Goal: Task Accomplishment & Management: Manage account settings

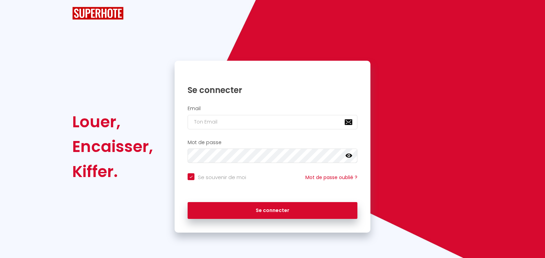
checkbox input "true"
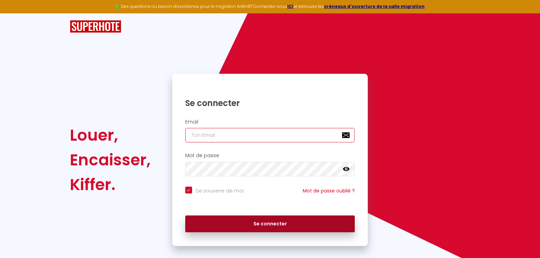
type input "[EMAIL_ADDRESS][DOMAIN_NAME]"
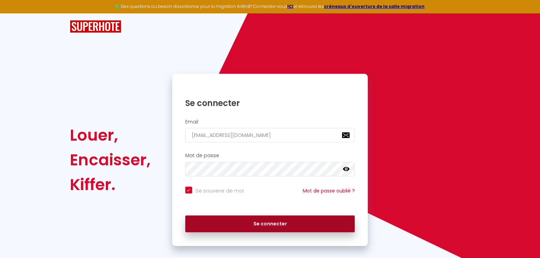
click at [250, 221] on button "Se connecter" at bounding box center [270, 223] width 170 height 17
checkbox input "true"
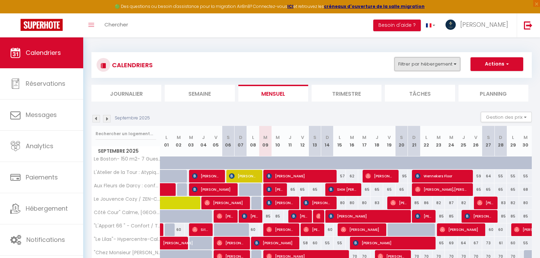
click at [436, 68] on button "Filtrer par hébergement" at bounding box center [428, 64] width 66 height 14
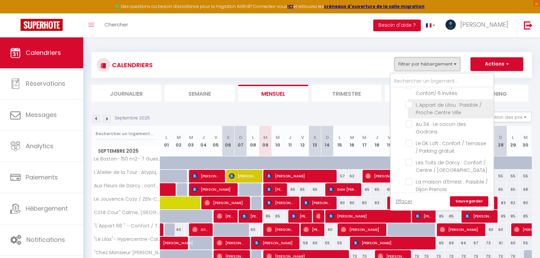
scroll to position [172, 0]
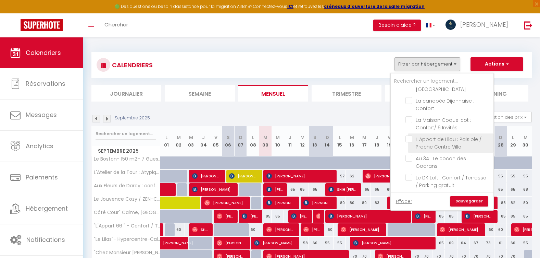
click at [414, 135] on input "L Appart de Lilou : Paisible / Proche Centre Ville" at bounding box center [449, 138] width 86 height 7
checkbox input "true"
checkbox input "false"
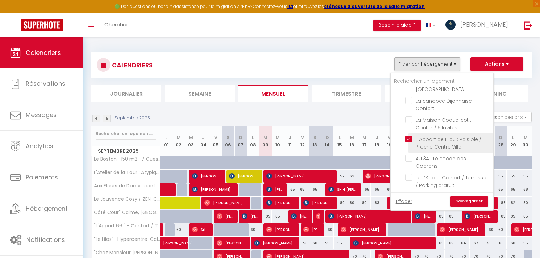
checkbox input "false"
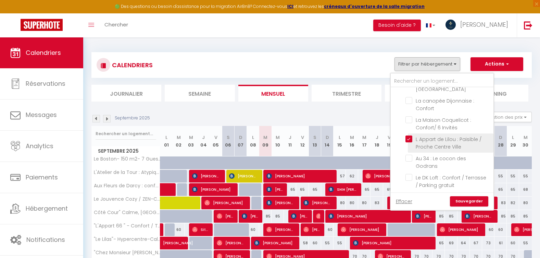
checkbox input "false"
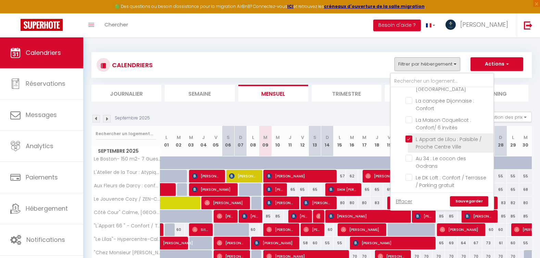
checkbox input "false"
click at [476, 202] on link "Sauvegarder" at bounding box center [469, 201] width 38 height 10
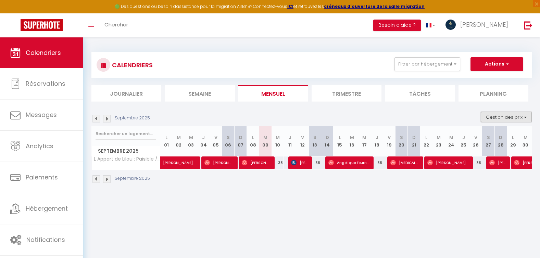
click at [500, 119] on button "Gestion des prix" at bounding box center [506, 117] width 51 height 10
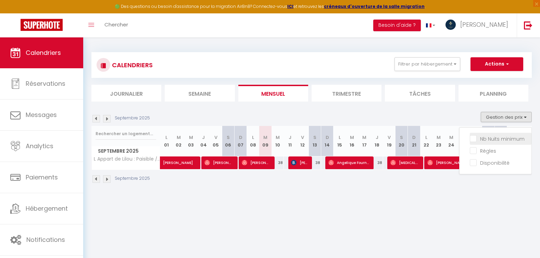
click at [474, 139] on input "Nb Nuits minimum" at bounding box center [501, 138] width 62 height 7
checkbox input "true"
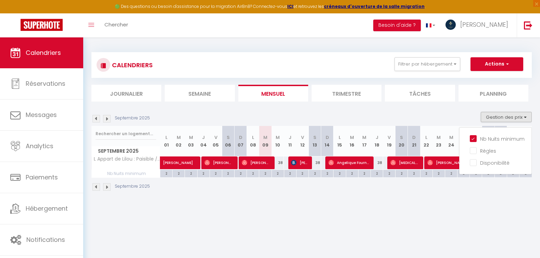
click at [280, 163] on div "38" at bounding box center [278, 162] width 12 height 13
type input "38"
type input "Mer 10 Septembre 2025"
type input "Jeu 11 Septembre 2025"
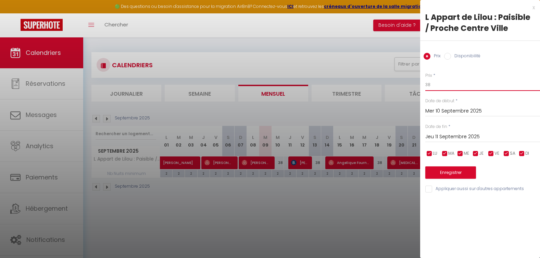
drag, startPoint x: 445, startPoint y: 84, endPoint x: 408, endPoint y: 84, distance: 37.0
click at [415, 84] on body "🟢 Des questions ou besoin d'assistance pour la migration AirBnB? Connectez-vous…" at bounding box center [270, 166] width 540 height 258
click at [445, 82] on input "50" at bounding box center [483, 84] width 115 height 12
type input "55"
click at [458, 172] on button "Enregistrer" at bounding box center [451, 172] width 51 height 12
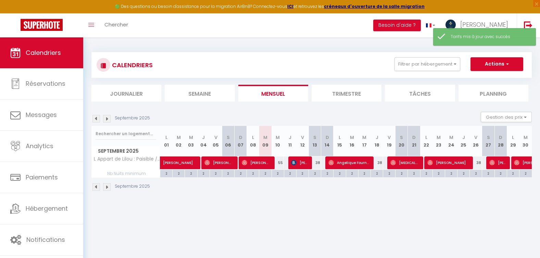
click at [316, 166] on div "38" at bounding box center [315, 162] width 12 height 13
type input "38"
type input "[PERSON_NAME] 13 Septembre 2025"
type input "Dim 14 Septembre 2025"
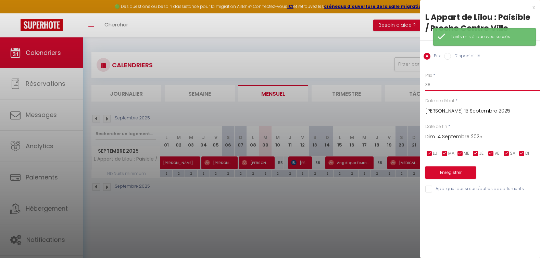
drag, startPoint x: 432, startPoint y: 88, endPoint x: 381, endPoint y: 82, distance: 52.1
click at [381, 82] on body "🟢 Des questions ou besoin d'assistance pour la migration AirBnB? Connectez-vous…" at bounding box center [270, 166] width 540 height 258
drag, startPoint x: 417, startPoint y: 87, endPoint x: 401, endPoint y: 87, distance: 15.8
click at [401, 87] on body "🟢 Des questions ou besoin d'assistance pour la migration AirBnB? Connectez-vous…" at bounding box center [270, 166] width 540 height 258
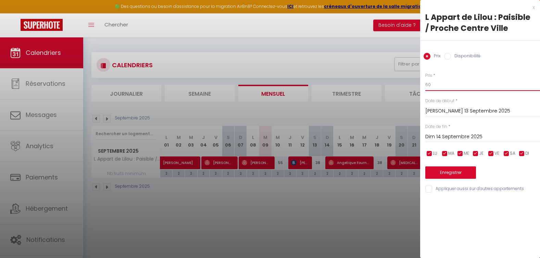
type input "60"
click at [459, 171] on button "Enregistrer" at bounding box center [451, 172] width 51 height 12
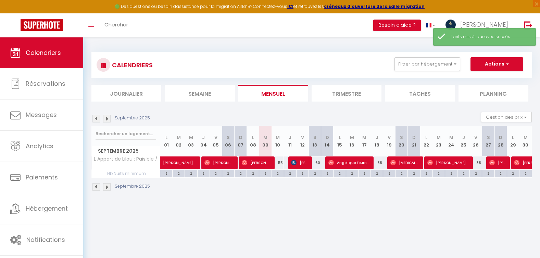
click at [380, 164] on div "38" at bounding box center [377, 162] width 12 height 13
type input "38"
type input "Jeu 18 Septembre 2025"
type input "Ven 19 Septembre 2025"
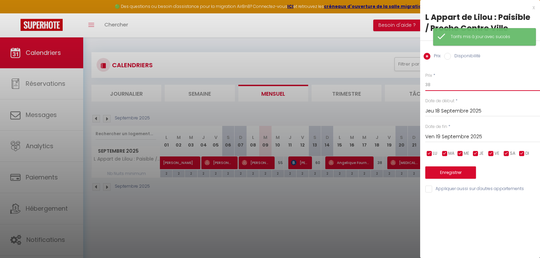
drag, startPoint x: 444, startPoint y: 83, endPoint x: 365, endPoint y: 79, distance: 79.2
click at [368, 83] on body "🟢 Des questions ou besoin d'assistance pour la migration AirBnB? Connectez-vous…" at bounding box center [270, 166] width 540 height 258
type input "60"
click at [455, 172] on button "Enregistrer" at bounding box center [451, 172] width 51 height 12
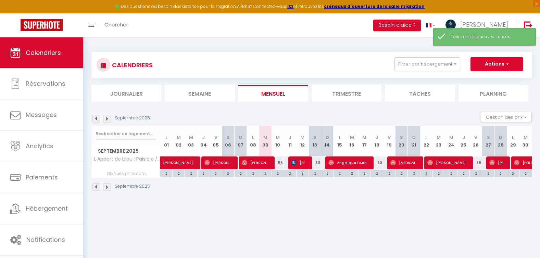
click at [481, 163] on div "38" at bounding box center [476, 162] width 12 height 13
type input "38"
type input "Ven 26 Septembre 2025"
type input "[PERSON_NAME] 27 Septembre 2025"
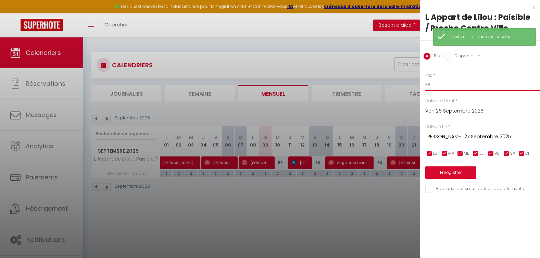
drag, startPoint x: 450, startPoint y: 87, endPoint x: 383, endPoint y: 87, distance: 66.8
click at [388, 87] on body "🟢 Des questions ou besoin d'assistance pour la migration AirBnB? Connectez-vous…" at bounding box center [270, 166] width 540 height 258
type input "60"
click at [453, 170] on button "Enregistrer" at bounding box center [451, 172] width 51 height 12
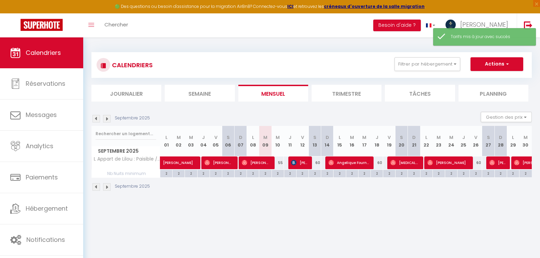
click at [281, 164] on div "55" at bounding box center [278, 162] width 12 height 13
type input "55"
type input "Mer 10 Septembre 2025"
type input "Jeu 11 Septembre 2025"
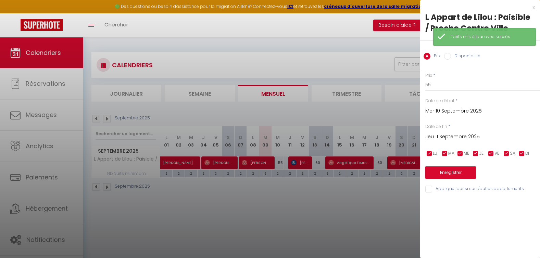
click at [452, 58] on label "Disponibilité" at bounding box center [465, 57] width 29 height 8
click at [451, 58] on input "Disponibilité" at bounding box center [447, 56] width 7 height 7
radio input "true"
radio input "false"
click at [536, 9] on div "x L Appart de Lilou : Paisible / Proche Centre Ville Prix Disponibilité Prix * …" at bounding box center [480, 100] width 120 height 200
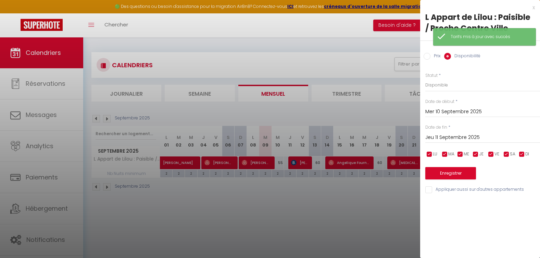
click at [534, 9] on div "x" at bounding box center [477, 7] width 115 height 8
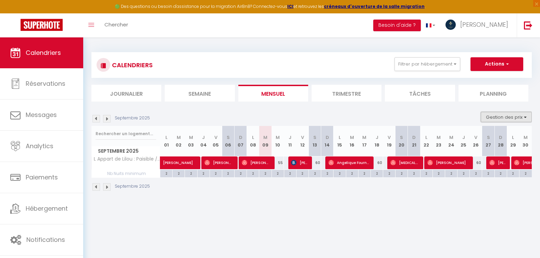
click at [502, 120] on button "Gestion des prix" at bounding box center [506, 117] width 51 height 10
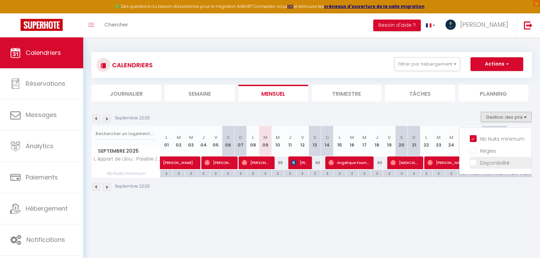
click at [474, 162] on input "Disponibilité" at bounding box center [501, 162] width 62 height 7
checkbox input "true"
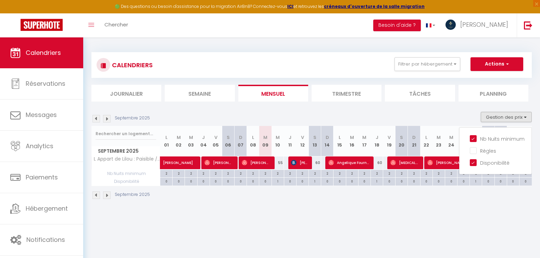
click at [282, 164] on div "55" at bounding box center [278, 162] width 12 height 13
select select "1"
type input "Mer 10 Septembre 2025"
type input "Jeu 11 Septembre 2025"
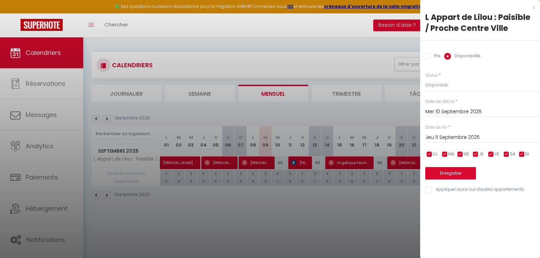
click at [430, 59] on input "Prix" at bounding box center [427, 56] width 7 height 7
radio input "true"
click at [453, 56] on label "Disponibilité" at bounding box center [465, 57] width 29 height 8
click at [451, 56] on input "Disponibilité" at bounding box center [447, 56] width 7 height 7
radio input "true"
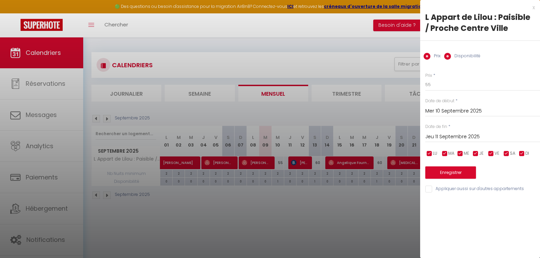
radio input "false"
click at [458, 174] on button "Enregistrer" at bounding box center [451, 173] width 51 height 12
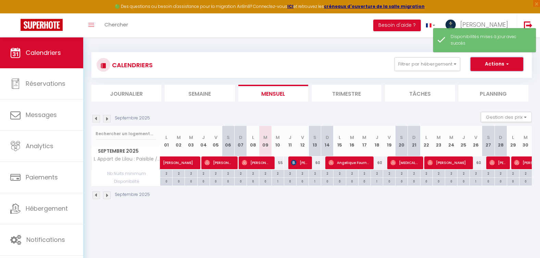
click at [505, 65] on span "button" at bounding box center [507, 63] width 4 height 7
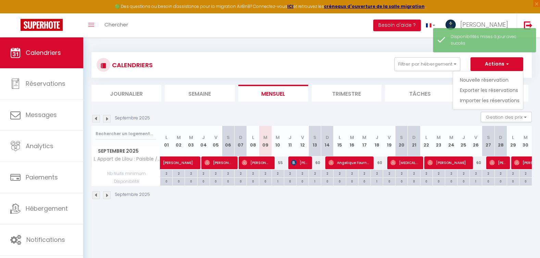
click at [433, 118] on div "Septembre 2025 Gestion des prix Nb Nuits minimum Règles Disponibilité" at bounding box center [311, 119] width 441 height 14
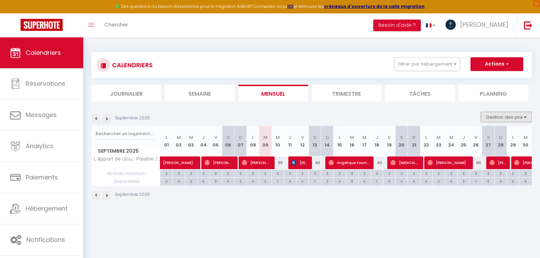
click at [516, 120] on button "Gestion des prix" at bounding box center [506, 117] width 51 height 10
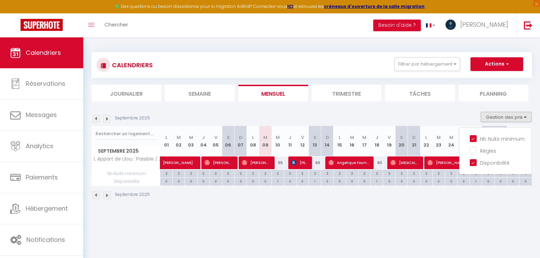
click at [246, 198] on div "Septembre 2025" at bounding box center [311, 196] width 441 height 20
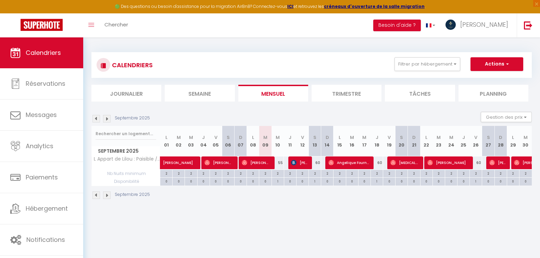
click at [278, 176] on div "2" at bounding box center [278, 173] width 12 height 7
type input "2"
type input "Mer 10 Septembre 2025"
type input "Jeu 11 Septembre 2025"
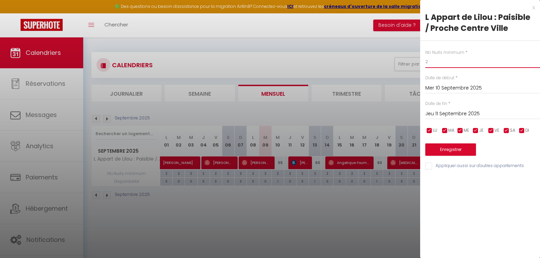
drag, startPoint x: 445, startPoint y: 61, endPoint x: 393, endPoint y: 61, distance: 52.4
click at [394, 61] on body "🟢 Des questions ou besoin d'assistance pour la migration AirBnB? Connectez-vous…" at bounding box center [270, 166] width 540 height 258
type input "1"
click at [448, 114] on input "Jeu 11 Septembre 2025" at bounding box center [483, 113] width 115 height 9
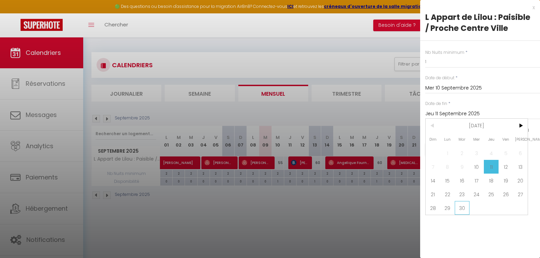
click at [460, 210] on span "30" at bounding box center [462, 208] width 15 height 14
type input "[DATE] Septembre 2025"
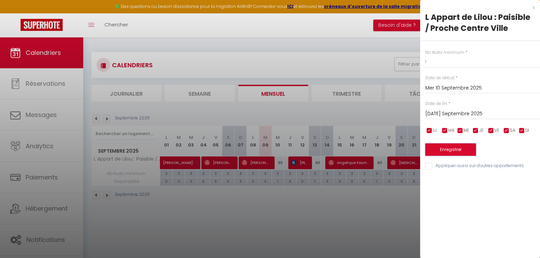
click at [447, 149] on button "Enregistrer" at bounding box center [451, 149] width 51 height 12
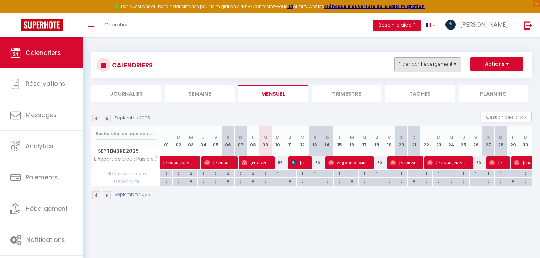
click at [428, 64] on button "Filtrer par hébergement" at bounding box center [428, 64] width 66 height 14
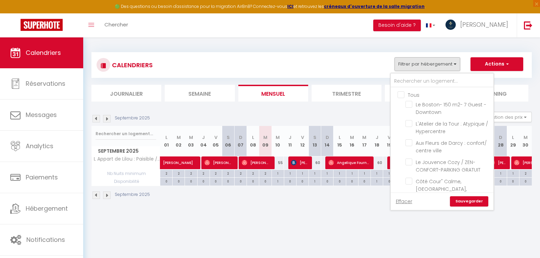
click at [405, 94] on input "Tous" at bounding box center [449, 94] width 103 height 7
checkbox input "true"
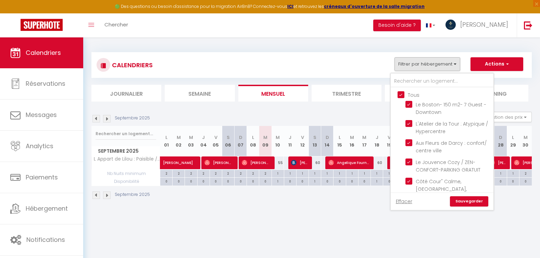
checkbox input "true"
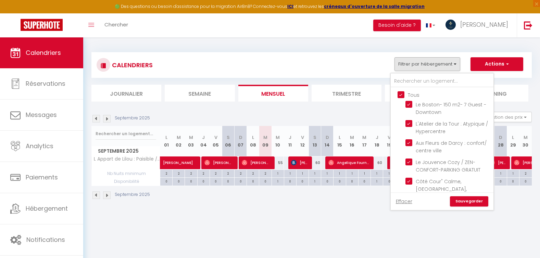
checkbox input "true"
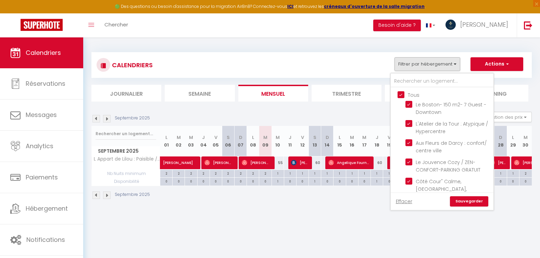
checkbox input "true"
click at [475, 199] on link "Sauvegarder" at bounding box center [469, 201] width 38 height 10
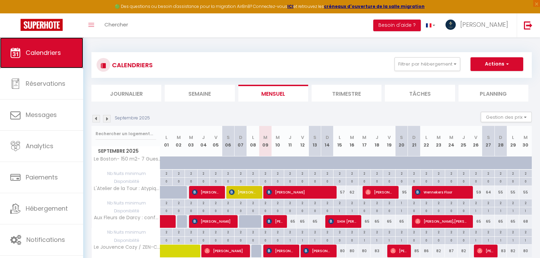
click at [52, 53] on span "Calendriers" at bounding box center [43, 52] width 35 height 9
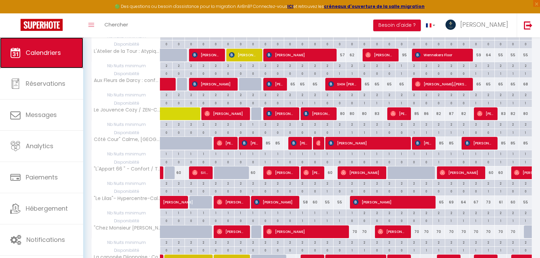
scroll to position [0, 0]
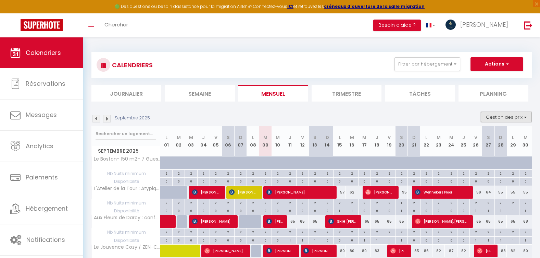
click at [501, 118] on button "Gestion des prix" at bounding box center [506, 117] width 51 height 10
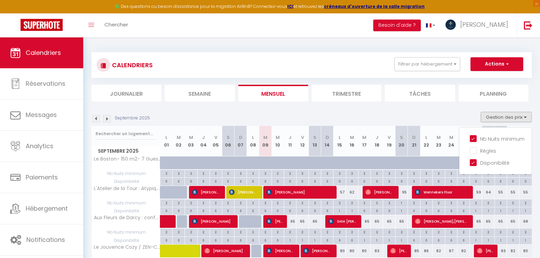
click at [477, 137] on input "Nb Nuits minimum" at bounding box center [501, 138] width 62 height 7
checkbox input "false"
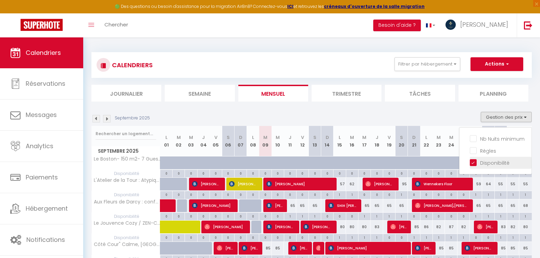
click at [473, 163] on input "Disponibilité" at bounding box center [501, 162] width 62 height 7
checkbox input "false"
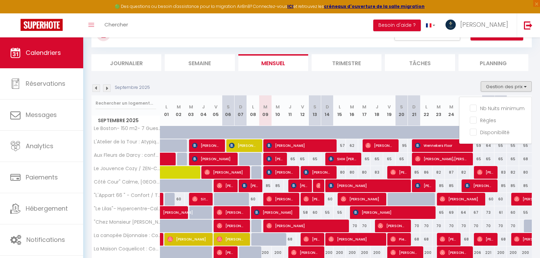
scroll to position [133, 0]
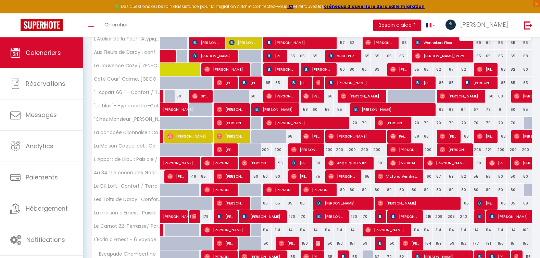
click at [268, 231] on div "114" at bounding box center [265, 229] width 12 height 13
select select "1"
type input "[DATE] Septembre 2025"
type input "Mer 10 Septembre 2025"
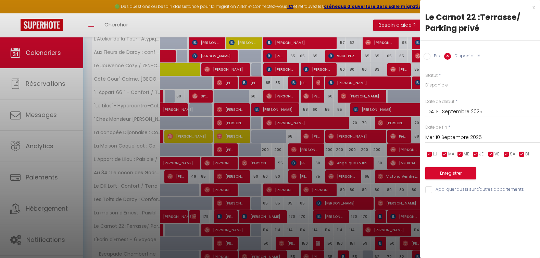
click at [433, 56] on label "Prix" at bounding box center [436, 57] width 10 height 8
click at [431, 56] on input "Prix" at bounding box center [427, 56] width 7 height 7
radio input "true"
radio input "false"
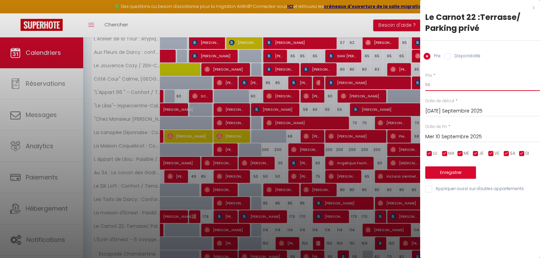
drag, startPoint x: 449, startPoint y: 88, endPoint x: 337, endPoint y: 73, distance: 113.0
click at [341, 74] on body "🟢 Des questions ou besoin d'assistance pour la migration AirBnB? Connectez-vous…" at bounding box center [270, 98] width 540 height 388
type input "110"
click at [461, 137] on input "Mer 10 Septembre 2025" at bounding box center [483, 136] width 115 height 9
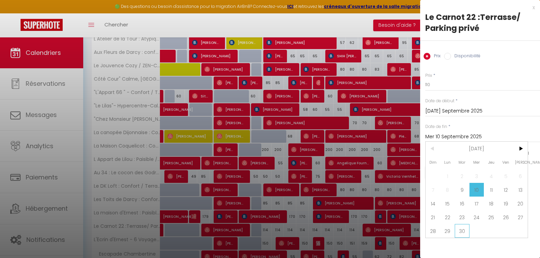
click at [461, 230] on span "30" at bounding box center [462, 231] width 15 height 14
type input "[DATE] Septembre 2025"
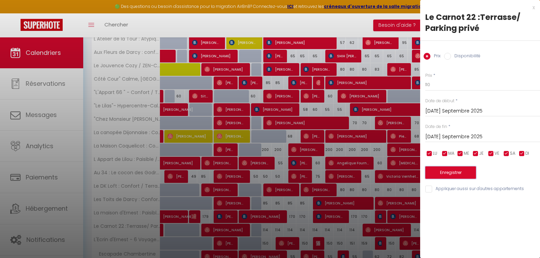
click at [461, 167] on button "Enregistrer" at bounding box center [451, 172] width 51 height 12
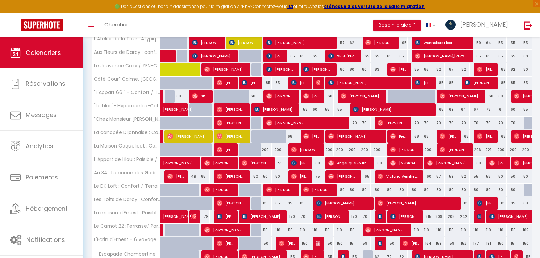
scroll to position [0, 0]
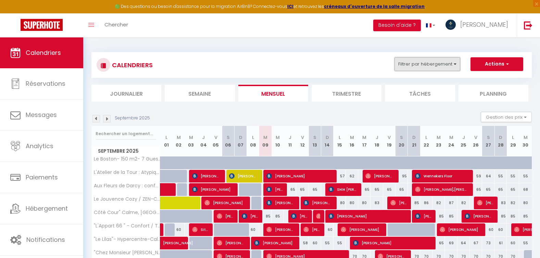
click at [439, 66] on button "Filtrer par hébergement" at bounding box center [428, 64] width 66 height 14
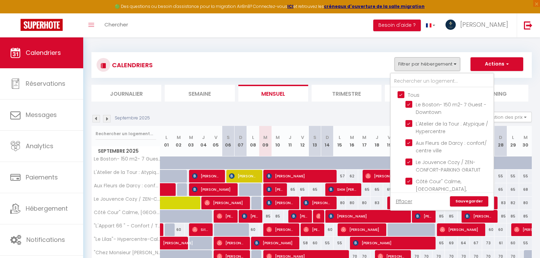
click at [401, 91] on input "Tous" at bounding box center [449, 94] width 103 height 7
checkbox input "false"
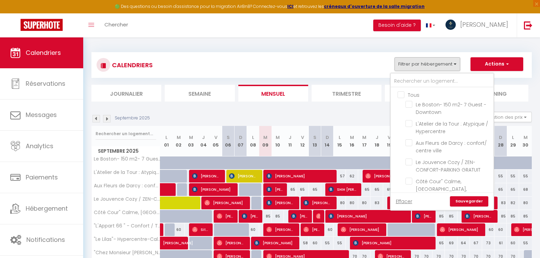
checkbox input "false"
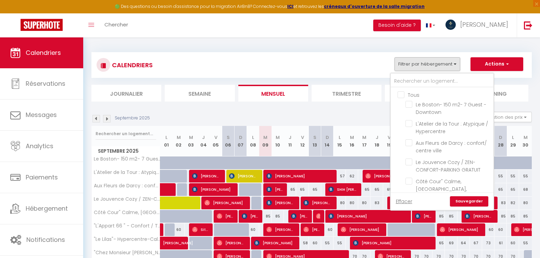
checkbox input "false"
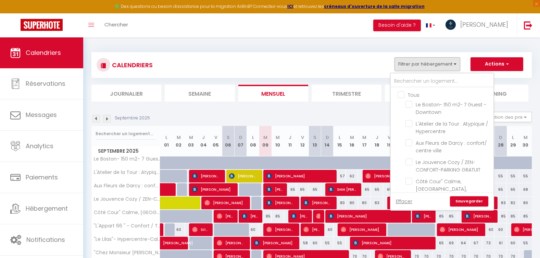
checkbox input "false"
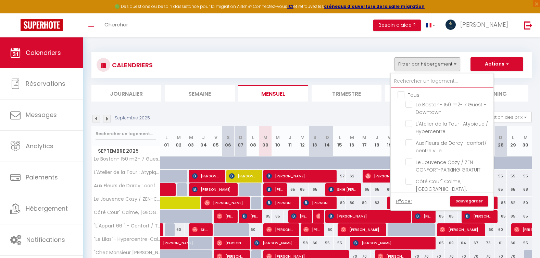
click at [426, 80] on input "text" at bounding box center [442, 81] width 103 height 12
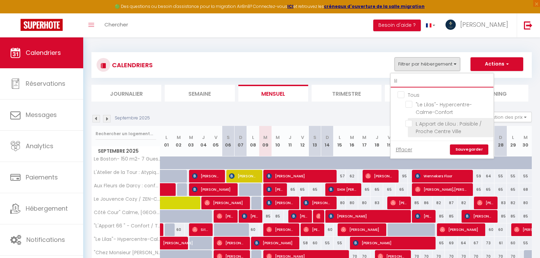
type input "lil"
click at [411, 129] on li "L Appart de Lilou : Paisible / Proche Centre Ville" at bounding box center [451, 127] width 86 height 19
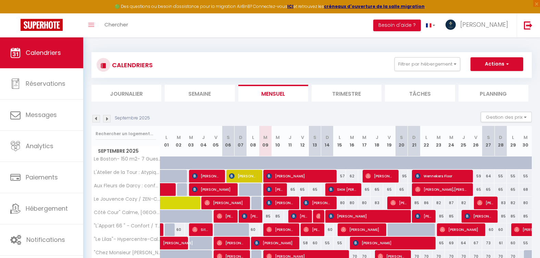
click at [428, 72] on div "CALENDRIERS Filtrer par hébergement lil Tous "Le Lilas"- Hypercentre-Calme-Conf…" at bounding box center [312, 64] width 430 height 15
click at [426, 63] on button "Filtrer par hébergement" at bounding box center [428, 64] width 66 height 14
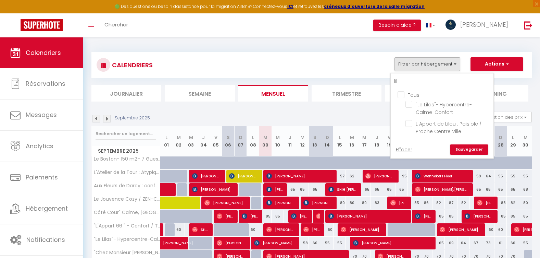
click at [404, 128] on ul "Tous "Le Lilas"- Hypercentre-Calme-Confort L Appart de Lilou : Paisible / [GEOG…" at bounding box center [442, 113] width 103 height 53
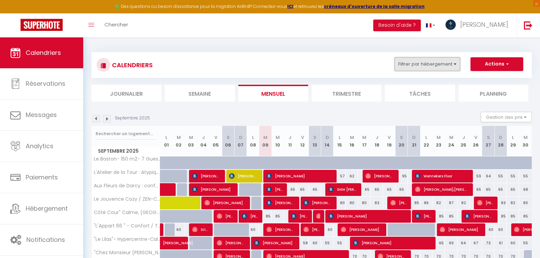
click at [409, 68] on button "Filtrer par hébergement" at bounding box center [428, 64] width 66 height 14
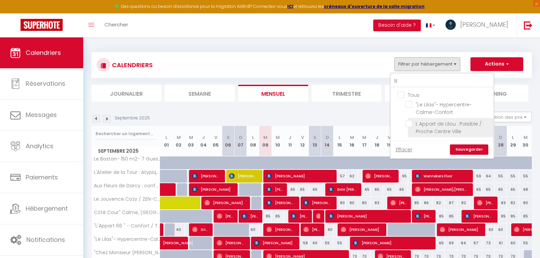
click at [408, 124] on input "L Appart de Lilou : Paisible / Proche Centre Ville" at bounding box center [449, 123] width 86 height 7
checkbox input "true"
click at [480, 147] on link "Sauvegarder" at bounding box center [469, 149] width 38 height 10
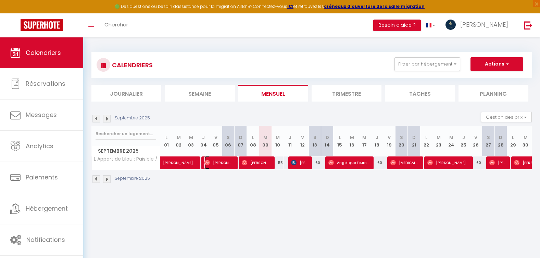
click at [218, 165] on span "[PERSON_NAME]" at bounding box center [219, 162] width 29 height 13
select select "OK"
select select "1"
select select "0"
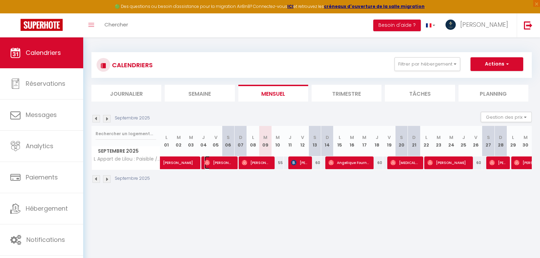
select select "1"
select select
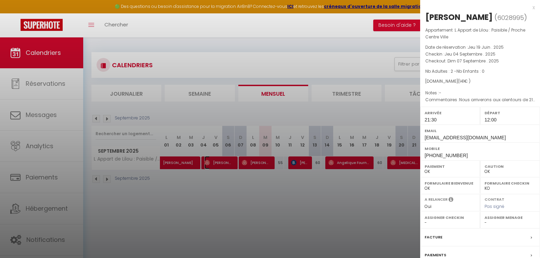
scroll to position [34, 0]
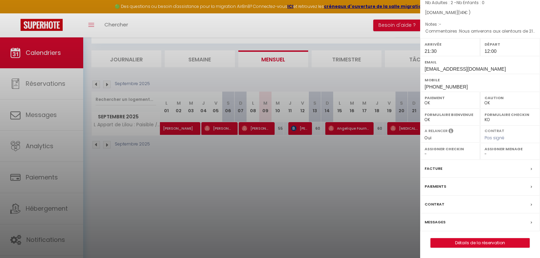
click at [435, 186] on label "Paiements" at bounding box center [436, 186] width 22 height 7
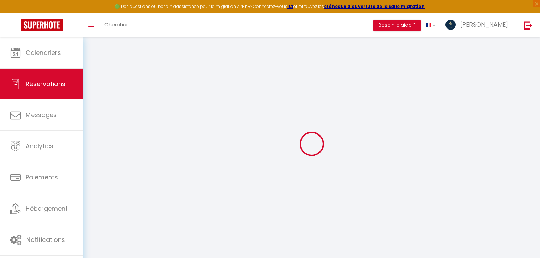
select select
checkbox input "false"
type textarea "Nous arriverons aux alentours de 21h/21h30"
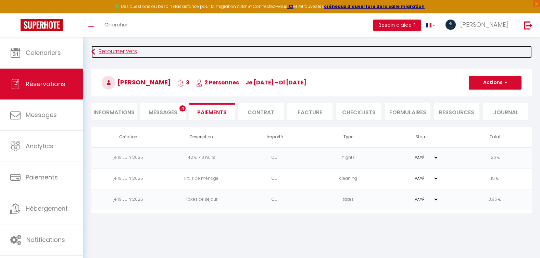
click at [115, 49] on link "Retourner vers" at bounding box center [311, 52] width 441 height 12
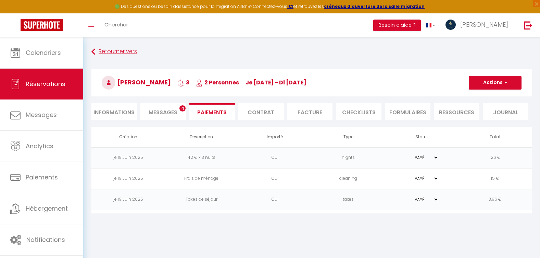
scroll to position [37, 0]
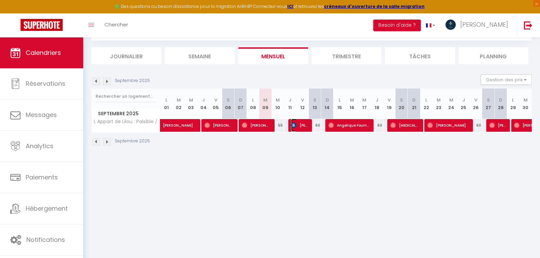
click at [305, 124] on span "[PERSON_NAME]" at bounding box center [299, 125] width 16 height 13
select select "OK"
select select "KO"
select select "1"
select select "0"
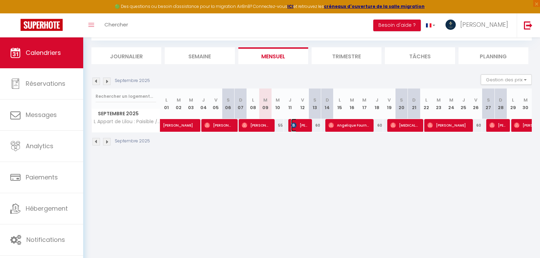
select select "1"
select select
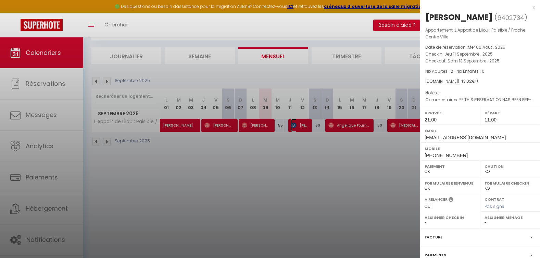
scroll to position [69, 0]
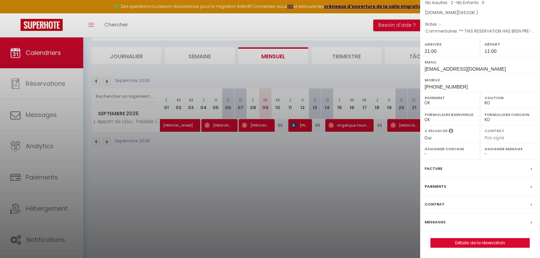
click at [435, 186] on label "Paiements" at bounding box center [436, 186] width 22 height 7
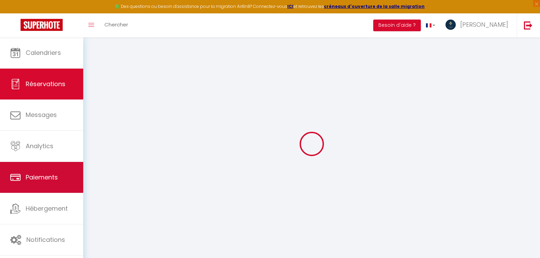
select select
checkbox input "false"
type textarea "** THIS RESERVATION HAS BEEN PRE-PAID ** Reservation has a cancellation grace p…"
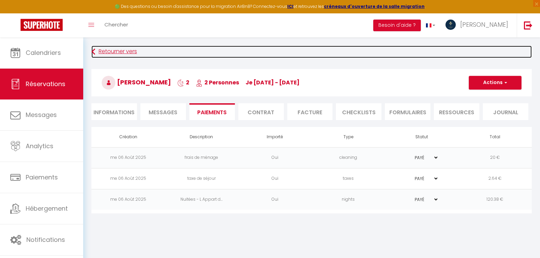
click at [108, 54] on link "Retourner vers" at bounding box center [311, 52] width 441 height 12
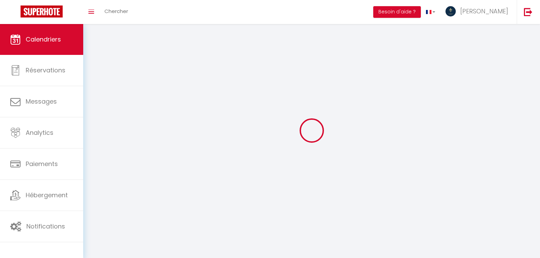
scroll to position [37, 0]
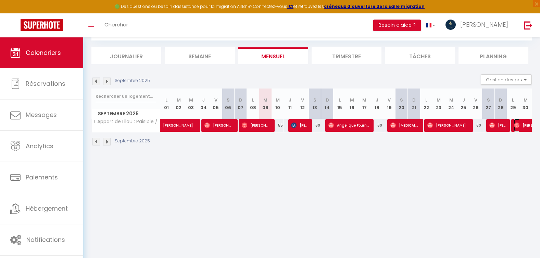
click at [518, 126] on img at bounding box center [516, 124] width 5 height 5
select select "OK"
select select "0"
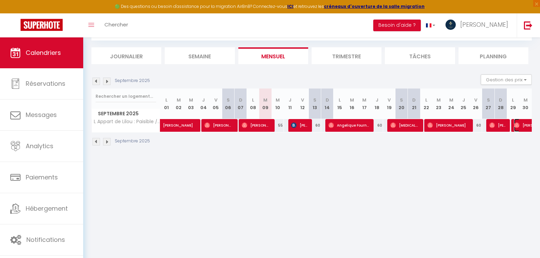
select select "1"
select select
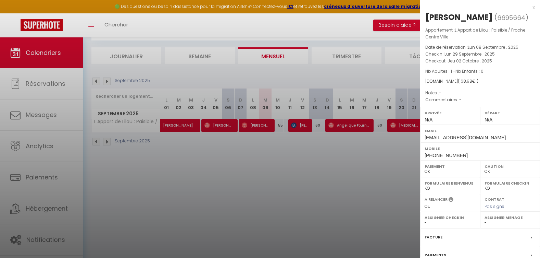
scroll to position [69, 0]
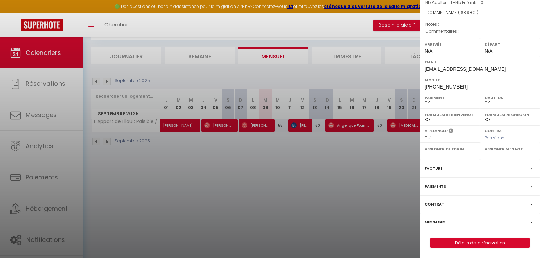
click at [443, 186] on label "Paiements" at bounding box center [436, 186] width 22 height 7
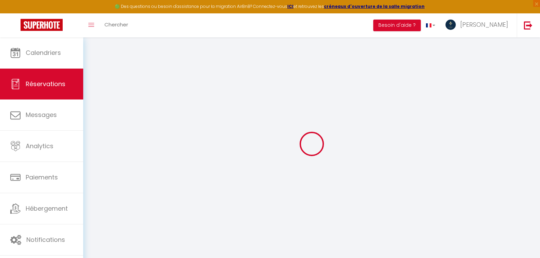
type input "[PERSON_NAME]"
type input "[EMAIL_ADDRESS][DOMAIN_NAME]"
type input "[PHONE_NUMBER]"
select select
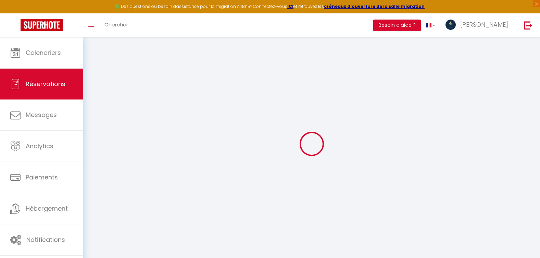
type input "27.38"
select select "38286"
select select "1"
select select
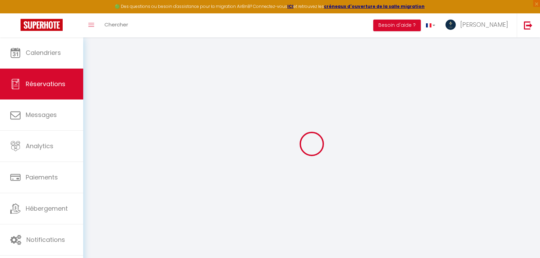
type input "1"
select select "12"
select select
type input "149"
checkbox input "false"
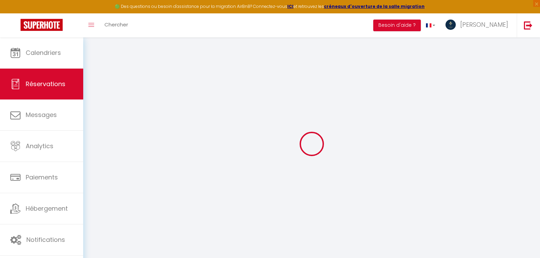
type input "14.9"
select select "1"
type input "0"
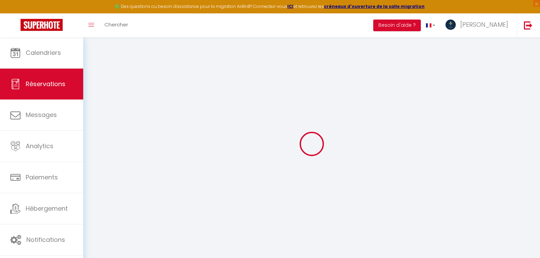
select select
select select "15"
checkbox input "false"
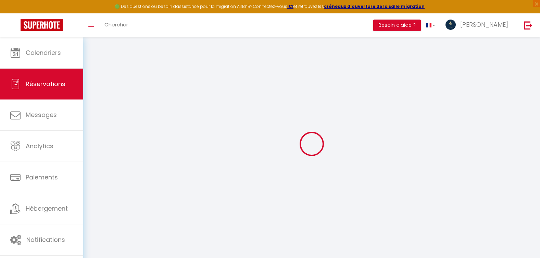
select select
checkbox input "false"
select select
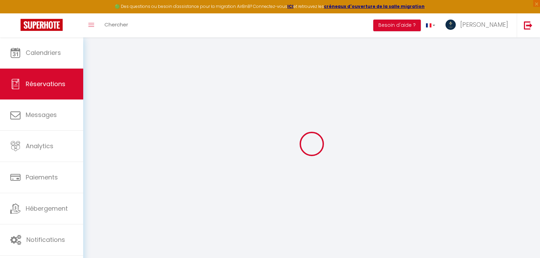
select select
checkbox input "false"
select select
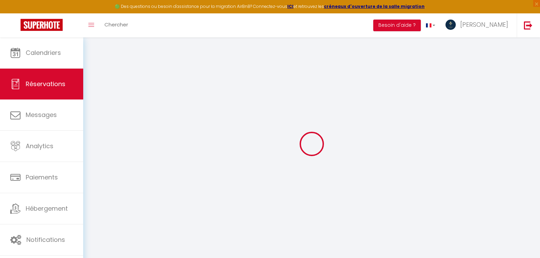
select select
checkbox input "false"
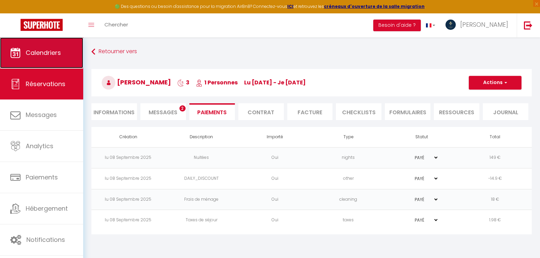
click at [67, 52] on link "Calendriers" at bounding box center [41, 52] width 83 height 31
